Goal: Task Accomplishment & Management: Manage account settings

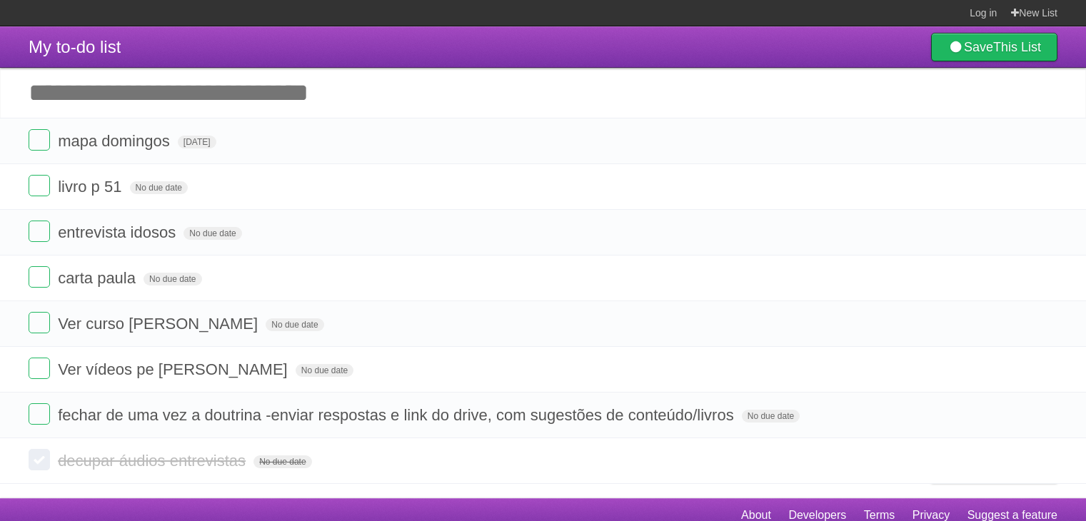
scroll to position [11, 0]
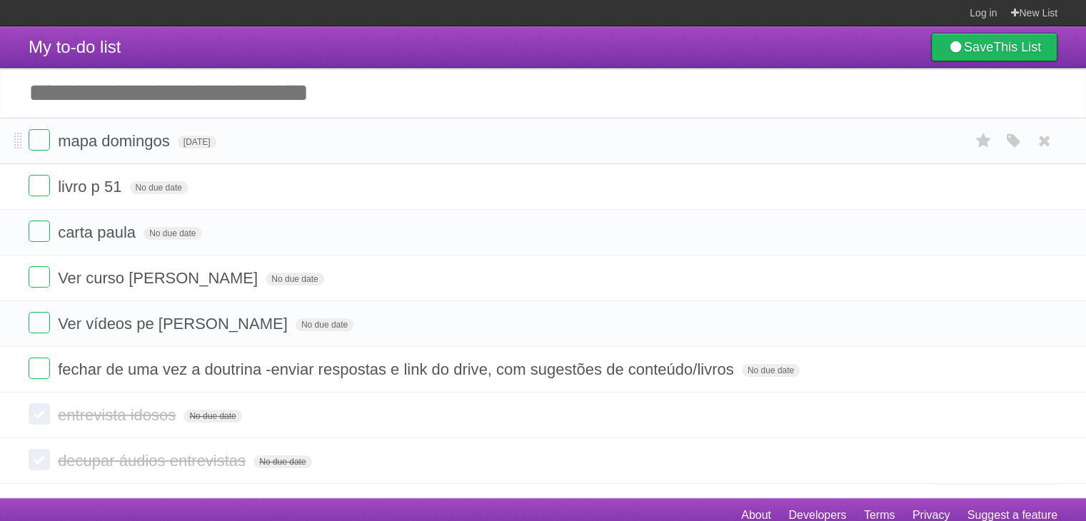
click at [525, 129] on li "mapa [PERSON_NAME][DATE] White Red Blue Green Purple Orange" at bounding box center [543, 141] width 1086 height 46
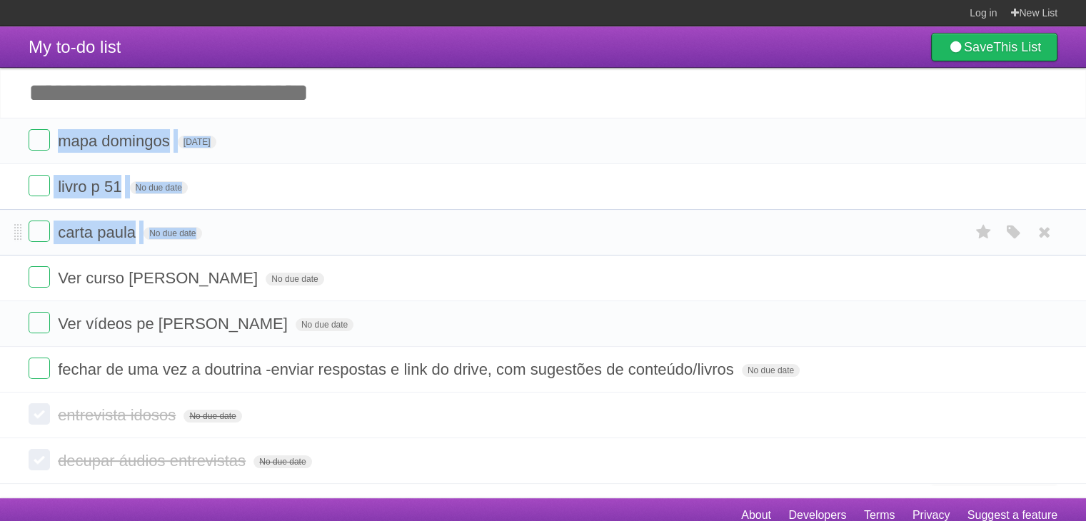
drag, startPoint x: 525, startPoint y: 129, endPoint x: 533, endPoint y: 222, distance: 93.2
click at [533, 222] on ul "mapa [PERSON_NAME][DATE] White Red Blue Green Purple Orange livro p 51 No due d…" at bounding box center [543, 255] width 1086 height 275
click at [533, 222] on form "carta paula No due date White Red Blue Green Purple Orange" at bounding box center [543, 233] width 1029 height 24
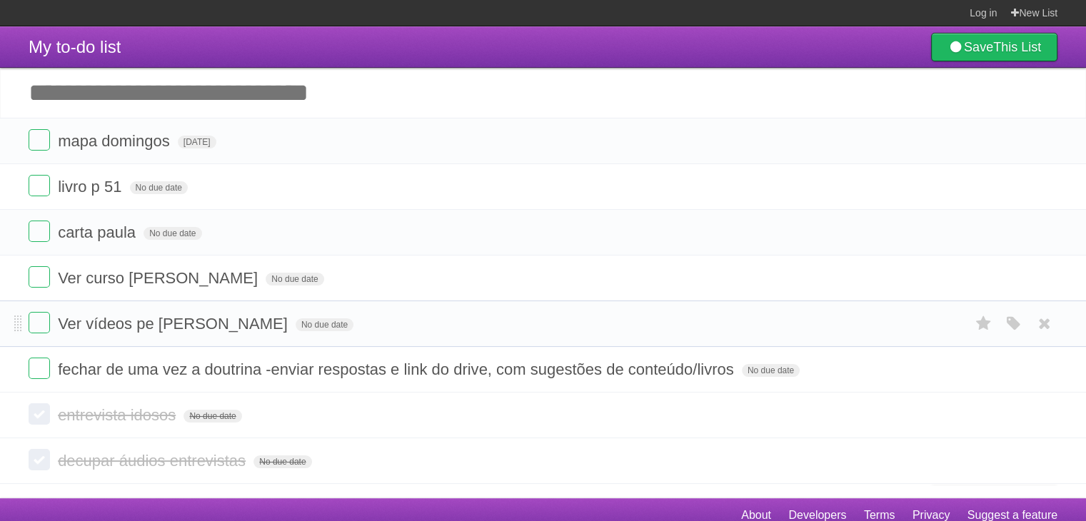
click at [646, 321] on form "Ver vídeos pe Luiz Fernando No due date White Red Blue Green Purple Orange" at bounding box center [543, 324] width 1029 height 24
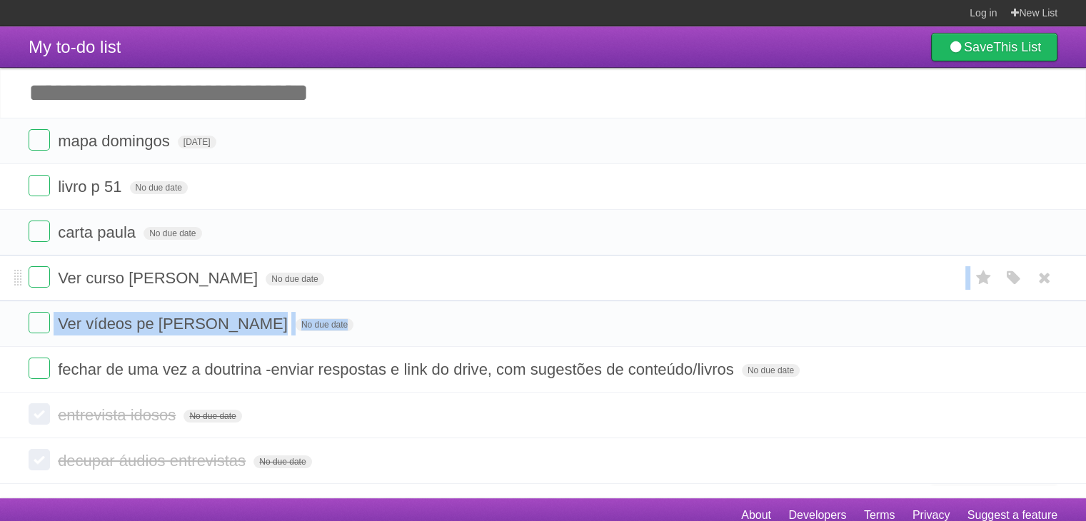
drag, startPoint x: 646, startPoint y: 321, endPoint x: 637, endPoint y: 271, distance: 50.0
click at [637, 271] on ul "mapa [PERSON_NAME][DATE] White Red Blue Green Purple Orange livro p 51 No due d…" at bounding box center [543, 255] width 1086 height 275
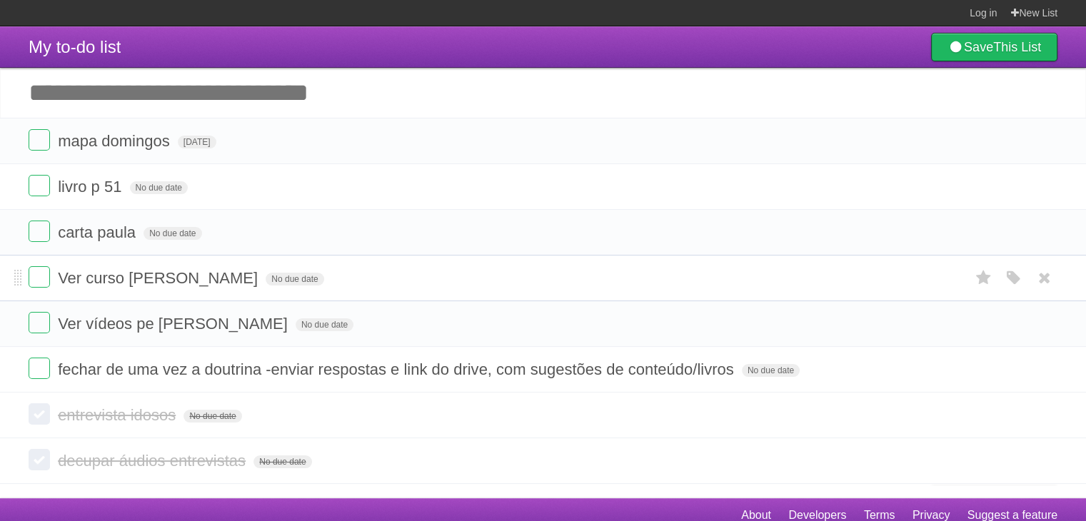
click at [637, 271] on form "Ver curso Kariny noivado No due date White Red Blue Green Purple Orange" at bounding box center [543, 278] width 1029 height 24
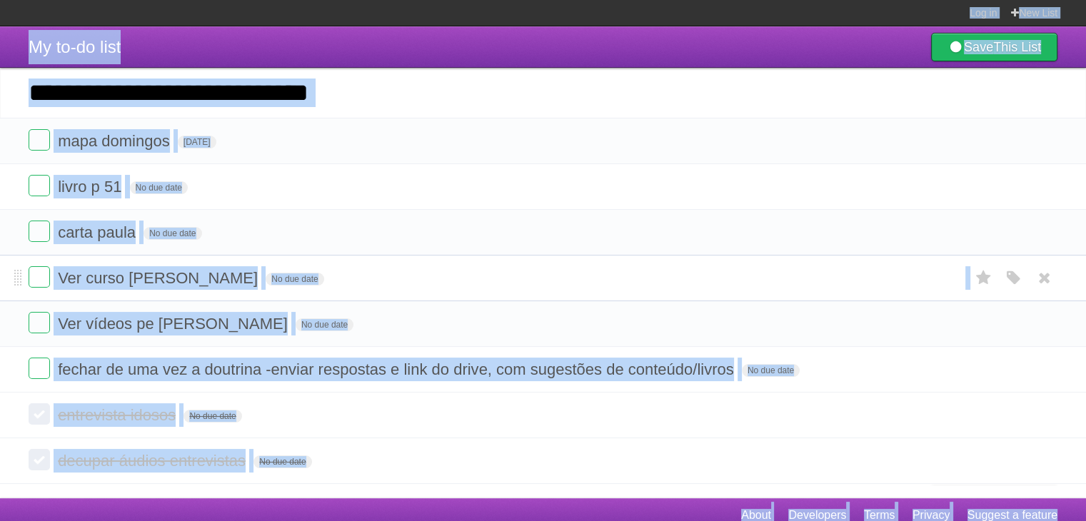
click at [637, 271] on form "Ver curso Kariny noivado No due date White Red Blue Green Purple Orange" at bounding box center [543, 278] width 1029 height 24
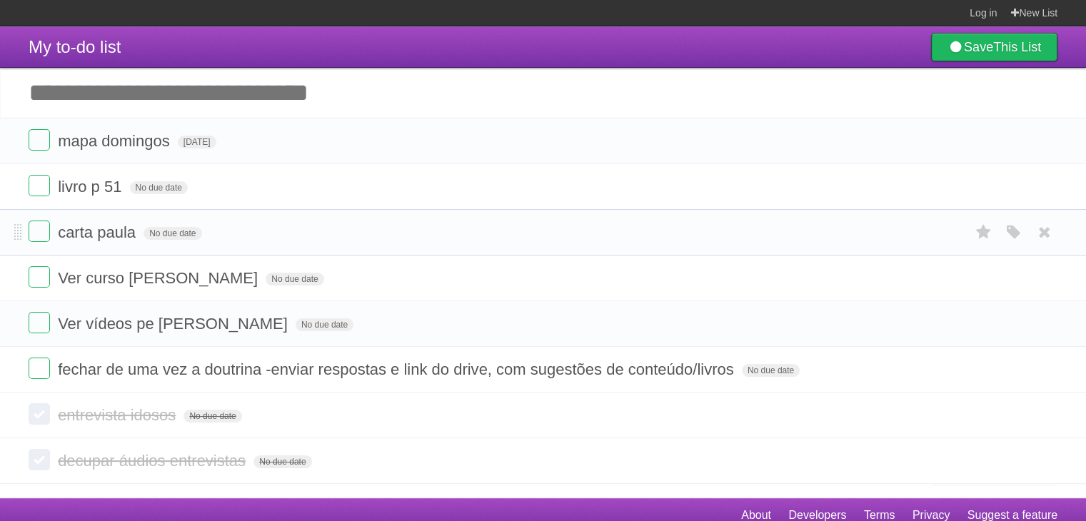
click at [441, 232] on form "carta paula No due date White Red Blue Green Purple Orange" at bounding box center [543, 233] width 1029 height 24
click at [283, 121] on li "mapa [PERSON_NAME][DATE] White Red Blue Green Purple Orange" at bounding box center [543, 141] width 1086 height 46
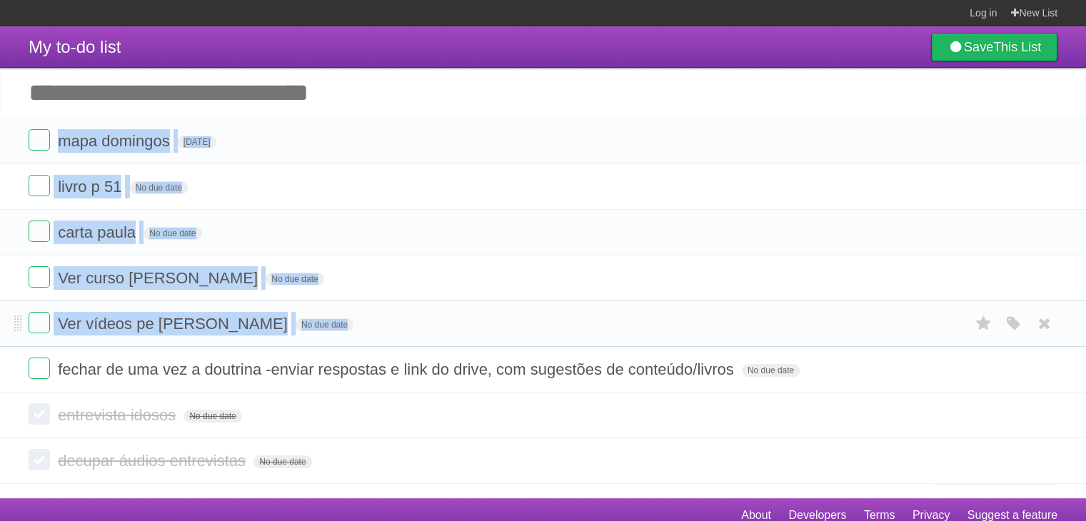
drag, startPoint x: 283, startPoint y: 121, endPoint x: 394, endPoint y: 321, distance: 228.3
click at [394, 321] on ul "mapa [PERSON_NAME][DATE] White Red Blue Green Purple Orange livro p 51 No due d…" at bounding box center [543, 255] width 1086 height 275
click at [394, 321] on form "Ver vídeos pe [PERSON_NAME] No due date White Red Blue Green Purple Orange" at bounding box center [543, 324] width 1029 height 24
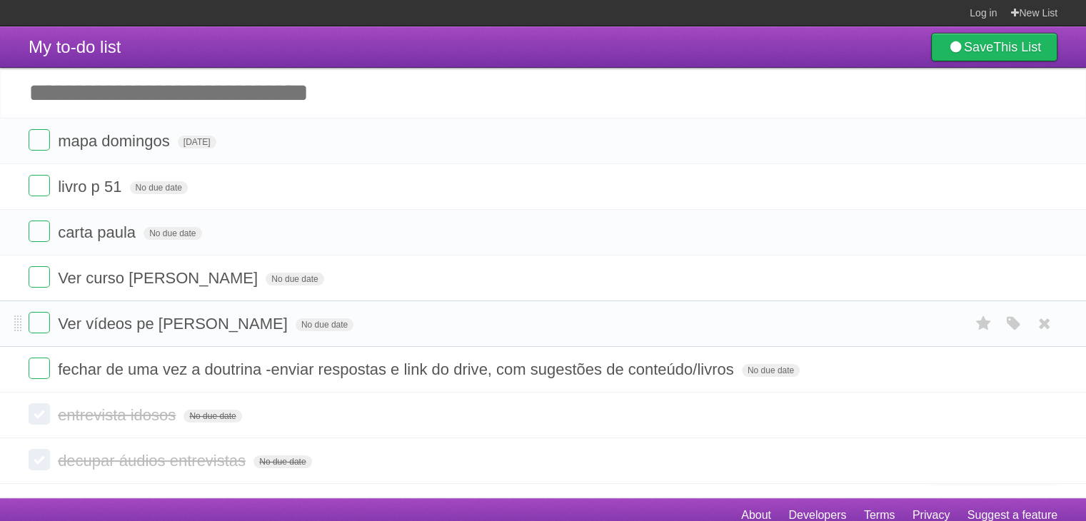
click at [394, 321] on form "Ver vídeos pe [PERSON_NAME] No due date White Red Blue Green Purple Orange" at bounding box center [543, 324] width 1029 height 24
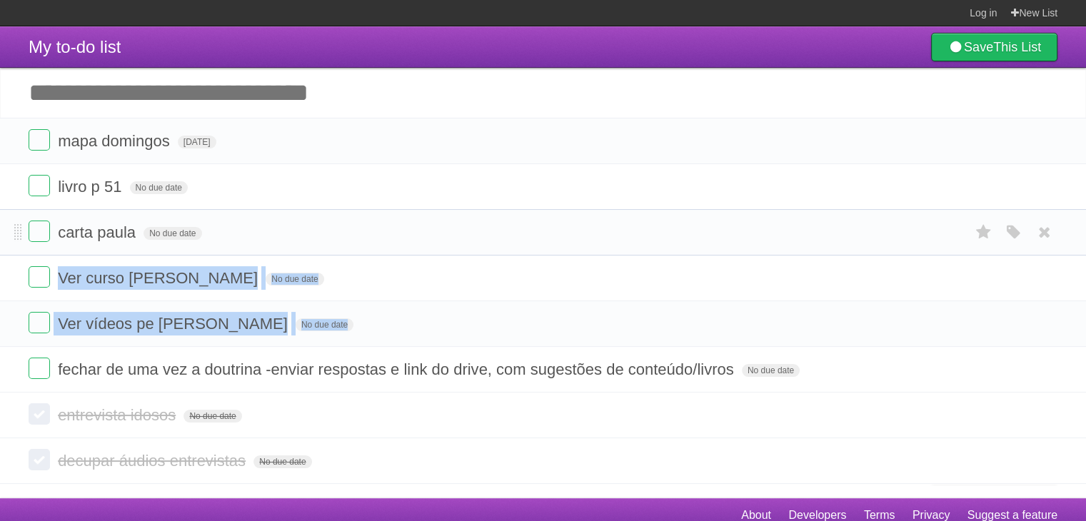
drag, startPoint x: 394, startPoint y: 321, endPoint x: 461, endPoint y: 238, distance: 106.6
click at [461, 238] on ul "mapa [PERSON_NAME][DATE] White Red Blue Green Purple Orange livro p 51 No due d…" at bounding box center [543, 255] width 1086 height 275
click at [461, 238] on form "carta paula No due date White Red Blue Green Purple Orange" at bounding box center [543, 233] width 1029 height 24
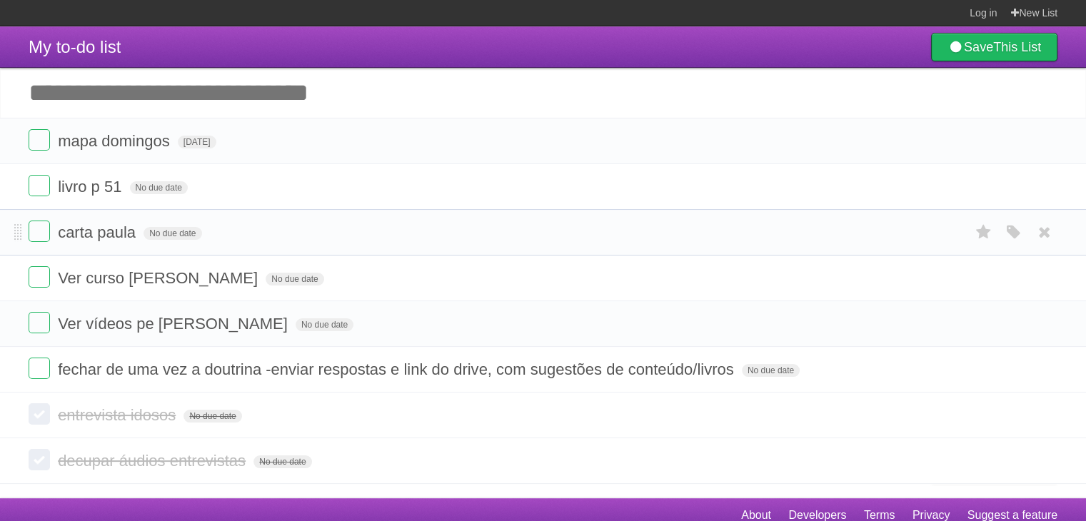
click at [461, 238] on form "carta paula No due date White Red Blue Green Purple Orange" at bounding box center [543, 233] width 1029 height 24
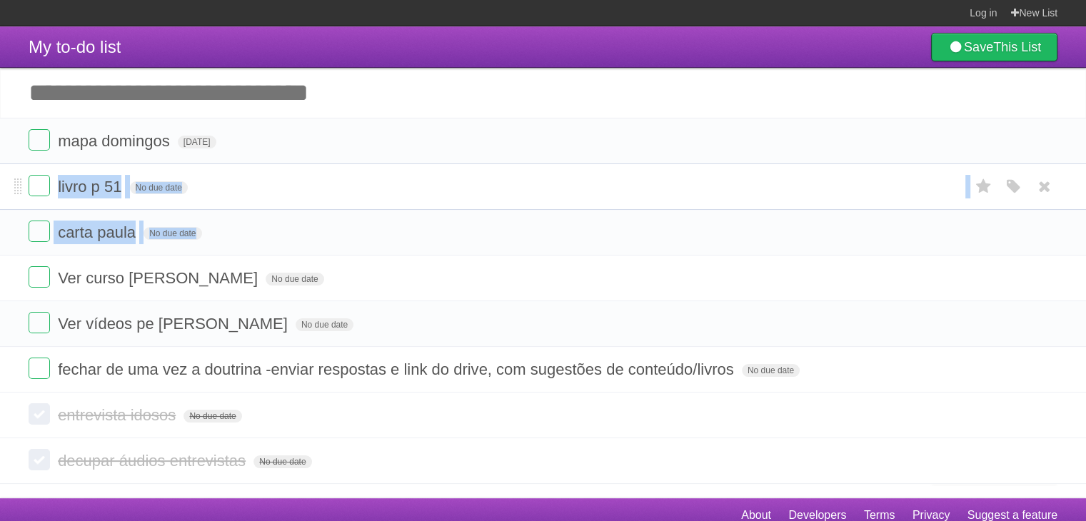
drag, startPoint x: 461, startPoint y: 238, endPoint x: 473, endPoint y: 186, distance: 52.7
click at [473, 186] on ul "mapa [PERSON_NAME][DATE] White Red Blue Green Purple Orange livro p 51 No due d…" at bounding box center [543, 255] width 1086 height 275
click at [473, 186] on form "livro p 51 No due date White Red Blue Green Purple Orange" at bounding box center [543, 187] width 1029 height 24
drag, startPoint x: 473, startPoint y: 186, endPoint x: 490, endPoint y: 226, distance: 43.5
click at [490, 226] on ul "mapa [PERSON_NAME][DATE] White Red Blue Green Purple Orange livro p 51 No due d…" at bounding box center [543, 255] width 1086 height 275
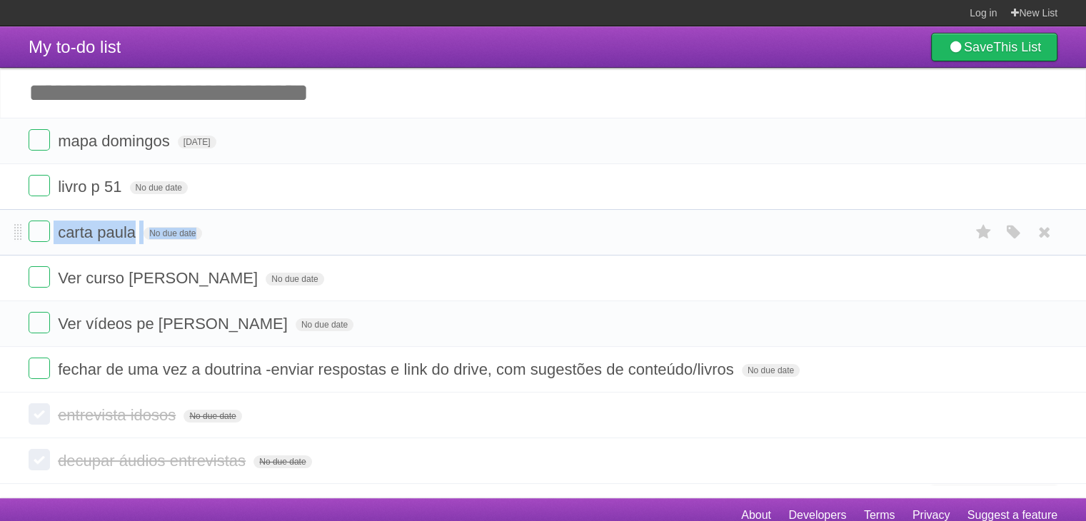
click at [490, 226] on form "carta paula No due date White Red Blue Green Purple Orange" at bounding box center [543, 233] width 1029 height 24
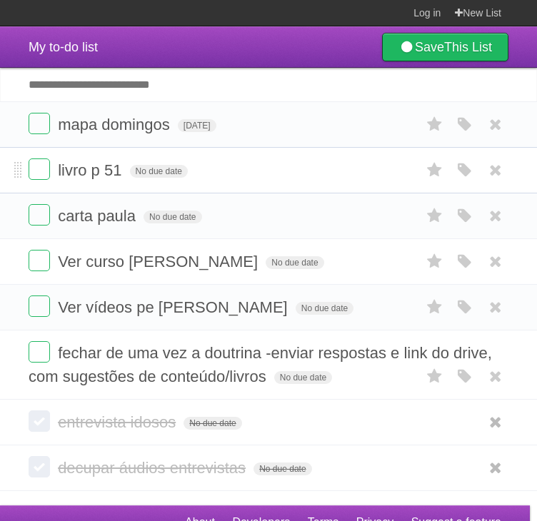
click at [114, 174] on span "livro p 51" at bounding box center [91, 170] width 67 height 18
click at [114, 174] on input "**********" at bounding box center [98, 171] width 80 height 19
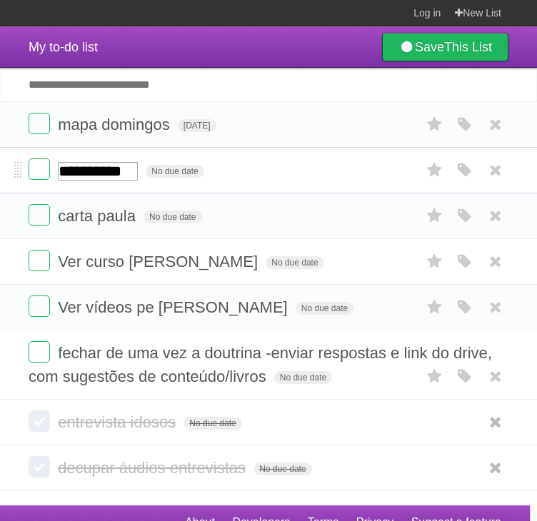
click at [114, 174] on input "**********" at bounding box center [98, 171] width 80 height 19
type input "**********"
click at [271, 166] on form "livro p 60 No due date White Red Blue Green Purple Orange" at bounding box center [269, 171] width 480 height 24
